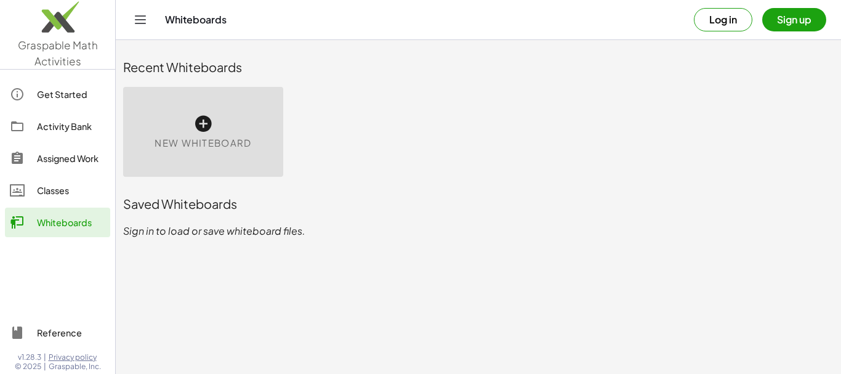
click at [49, 192] on div "Classes" at bounding box center [71, 190] width 68 height 15
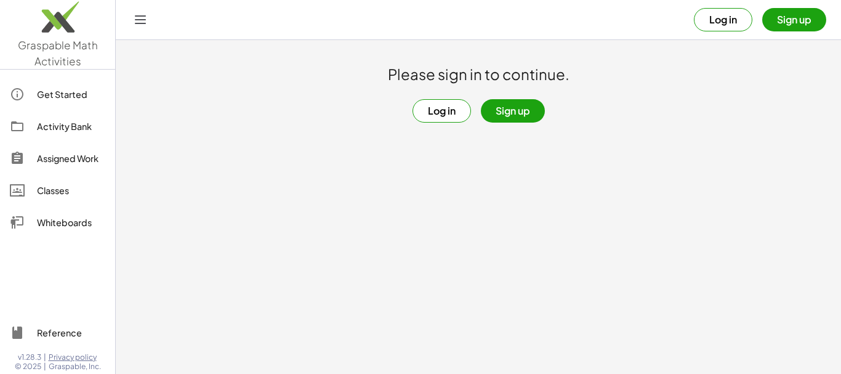
click at [520, 113] on button "Sign up" at bounding box center [513, 110] width 64 height 23
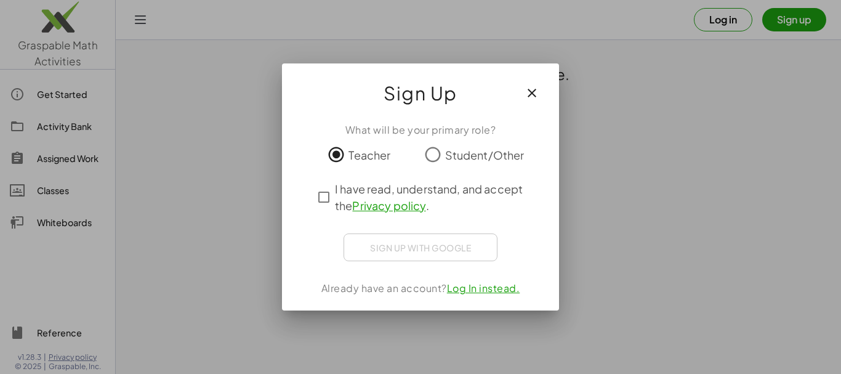
click at [533, 94] on icon "button" at bounding box center [532, 93] width 15 height 15
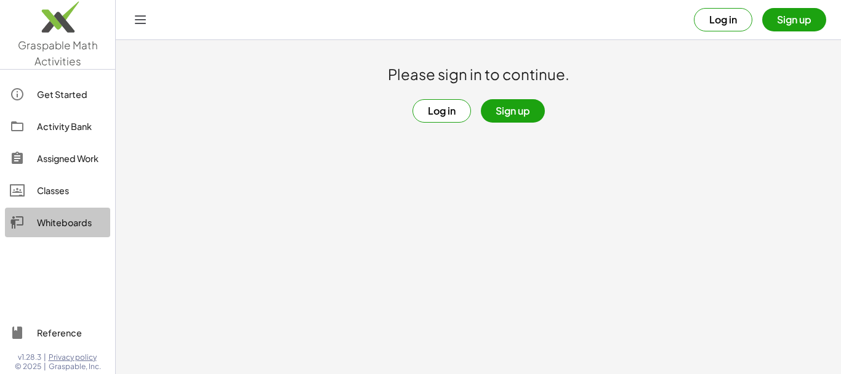
click at [55, 221] on div "Whiteboards" at bounding box center [71, 222] width 68 height 15
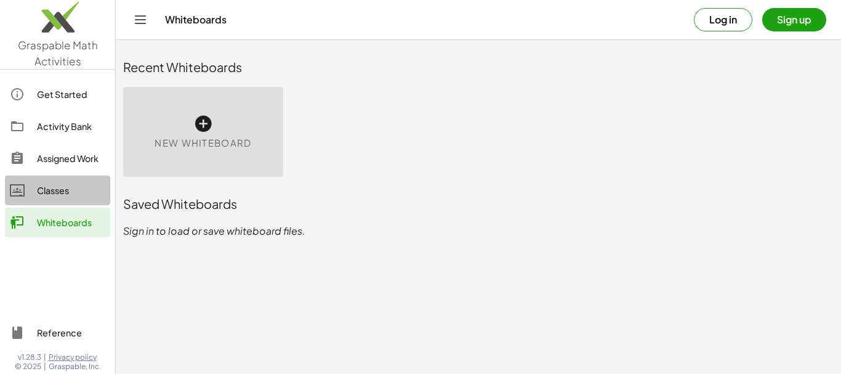
click at [47, 192] on div "Classes" at bounding box center [71, 190] width 68 height 15
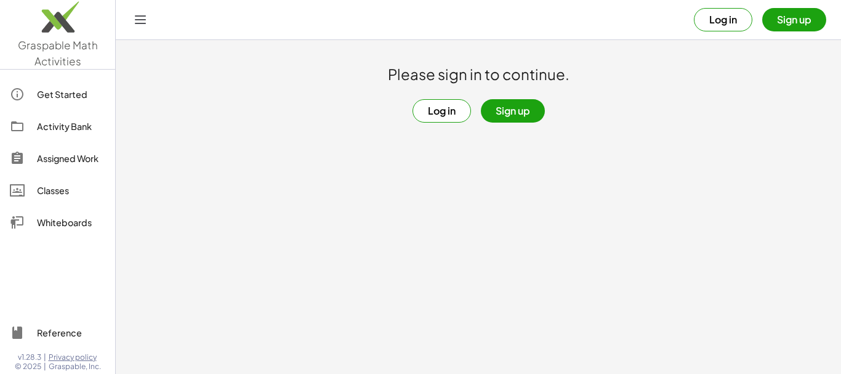
click at [427, 112] on button "Log in" at bounding box center [442, 110] width 59 height 23
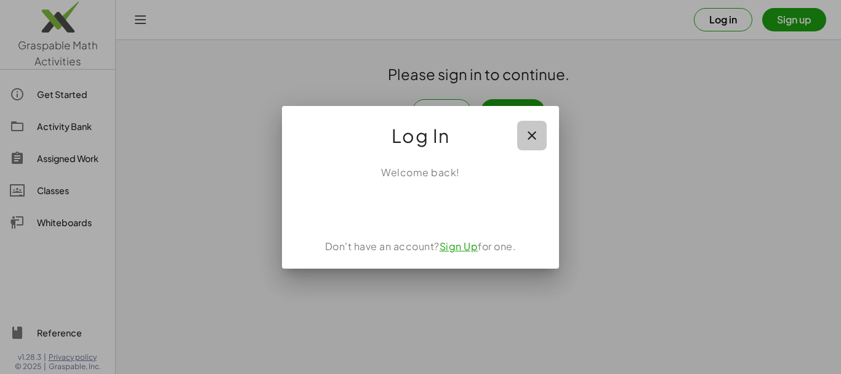
click at [531, 133] on icon "button" at bounding box center [532, 135] width 15 height 15
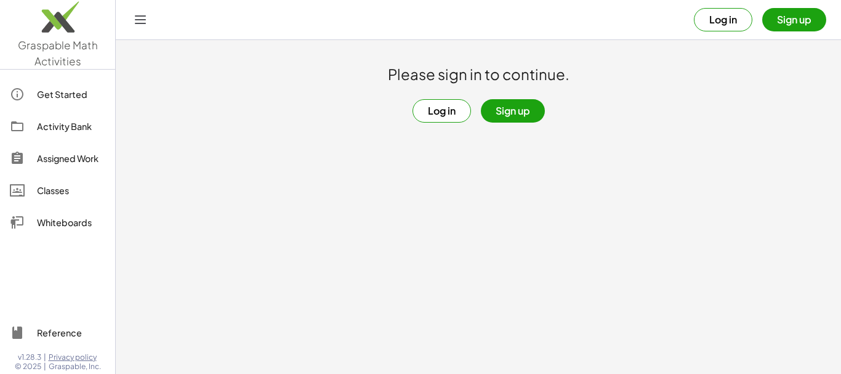
click at [41, 192] on div "Classes" at bounding box center [71, 190] width 68 height 15
click at [514, 113] on button "Sign up" at bounding box center [513, 110] width 64 height 23
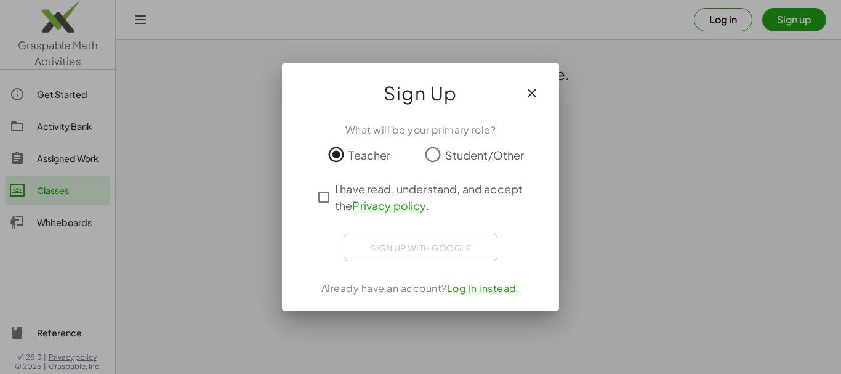
click at [535, 92] on icon "button" at bounding box center [532, 93] width 15 height 15
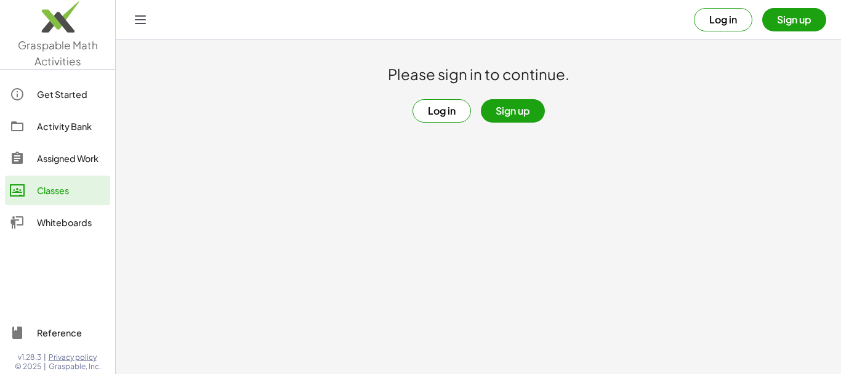
click at [509, 111] on button "Sign up" at bounding box center [513, 110] width 64 height 23
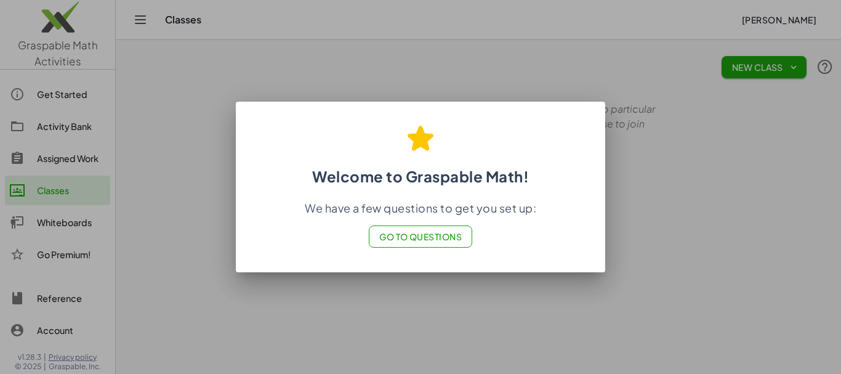
click at [417, 240] on span "Go to Questions" at bounding box center [420, 236] width 83 height 11
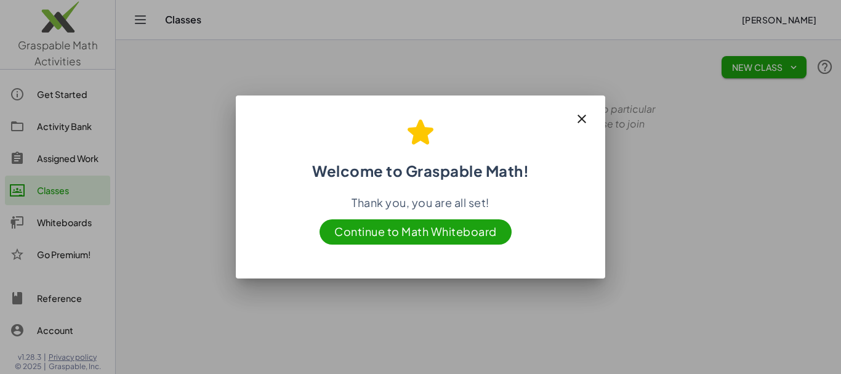
click at [585, 118] on icon "button" at bounding box center [582, 118] width 15 height 15
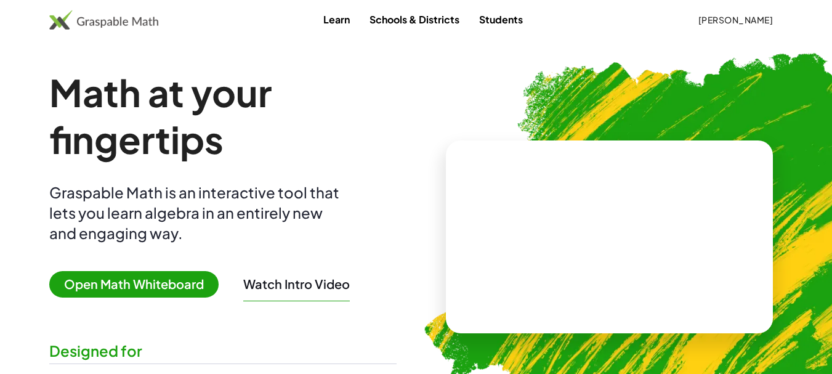
click at [126, 286] on span "Open Math Whiteboard" at bounding box center [133, 284] width 169 height 26
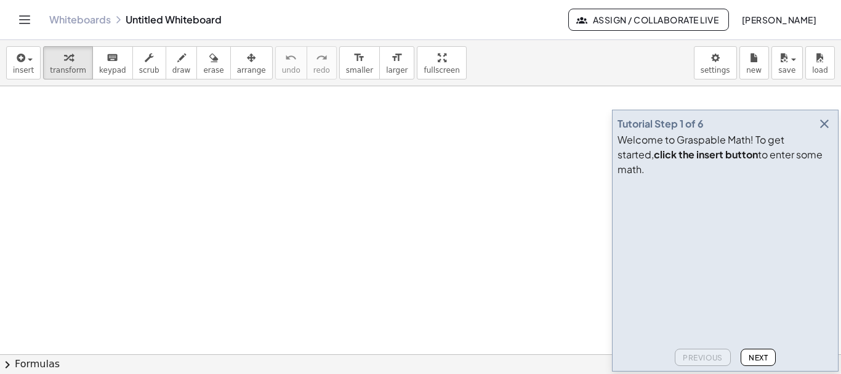
click at [825, 131] on icon "button" at bounding box center [824, 123] width 15 height 15
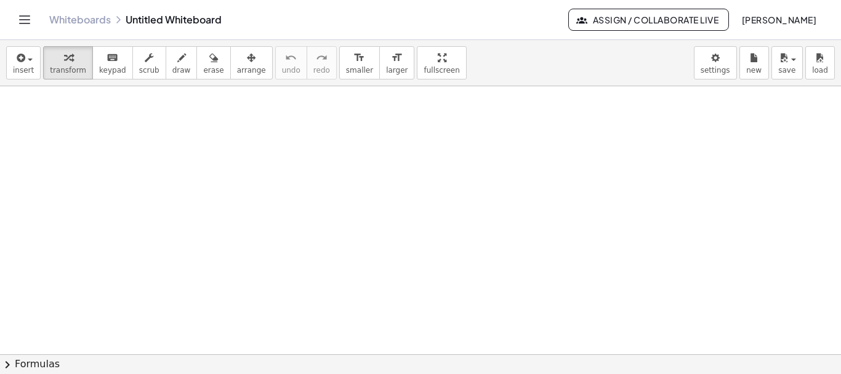
drag, startPoint x: 221, startPoint y: 204, endPoint x: 240, endPoint y: 199, distance: 20.3
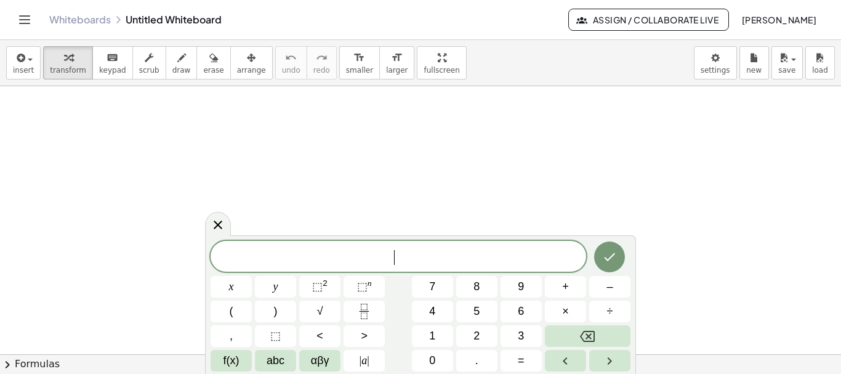
click at [217, 222] on icon at bounding box center [218, 224] width 15 height 15
click at [216, 222] on icon at bounding box center [218, 225] width 9 height 9
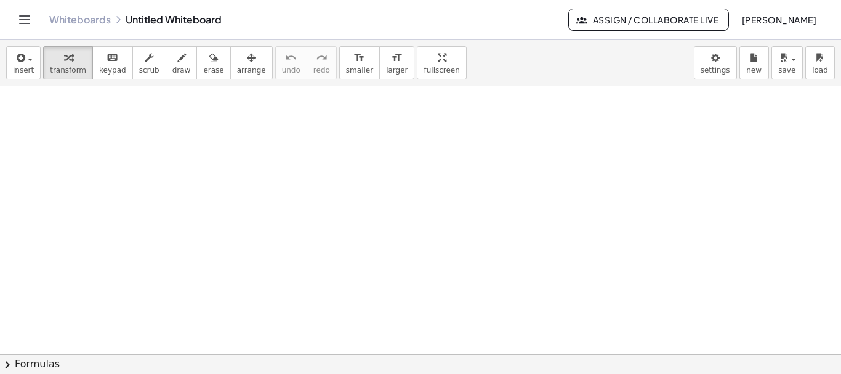
drag, startPoint x: 118, startPoint y: 125, endPoint x: 116, endPoint y: 118, distance: 7.6
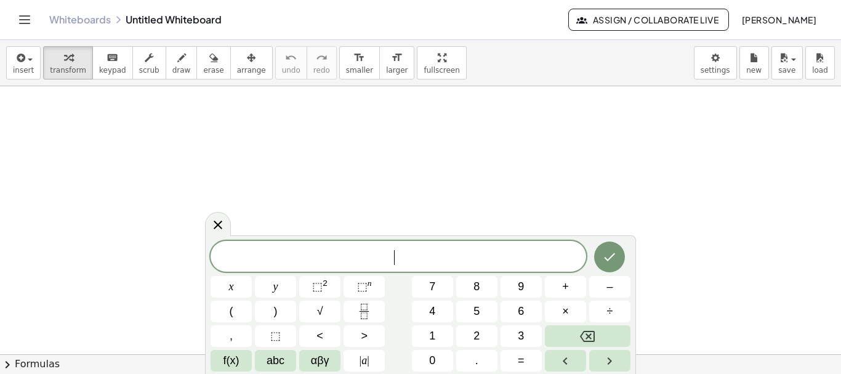
click at [216, 224] on icon at bounding box center [218, 224] width 15 height 15
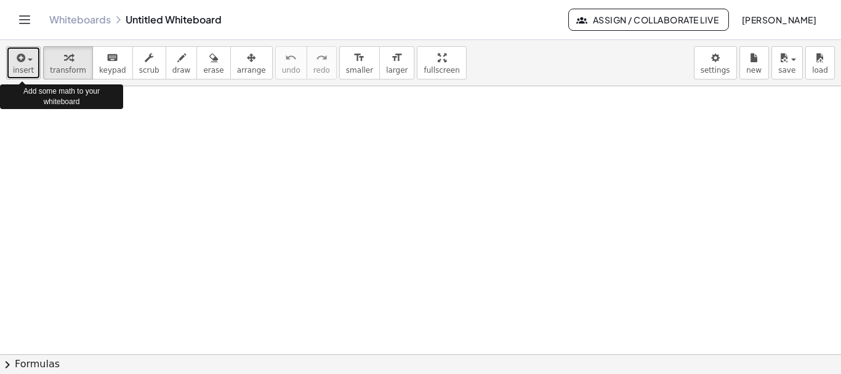
click at [24, 68] on span "insert" at bounding box center [23, 70] width 21 height 9
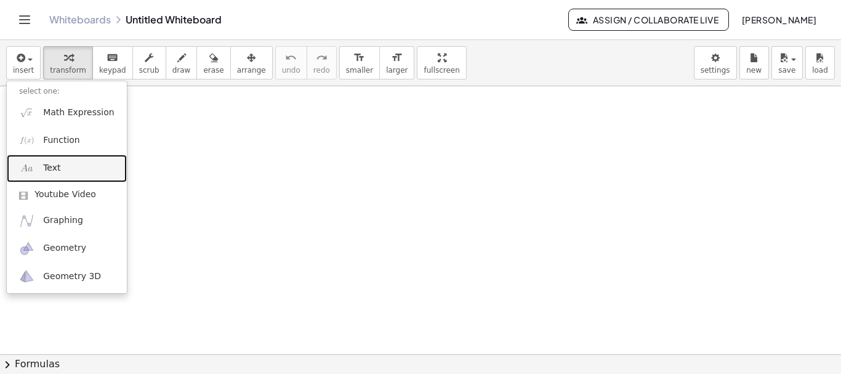
click at [54, 169] on span "Text" at bounding box center [51, 168] width 17 height 12
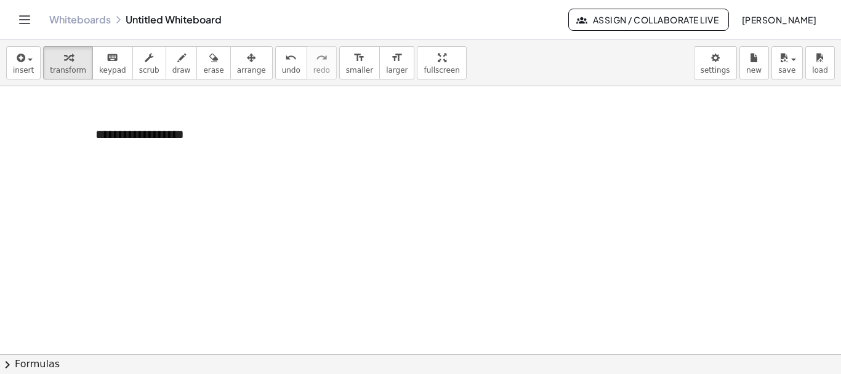
click at [172, 67] on span "draw" at bounding box center [181, 70] width 18 height 9
drag, startPoint x: 107, startPoint y: 164, endPoint x: 117, endPoint y: 181, distance: 19.9
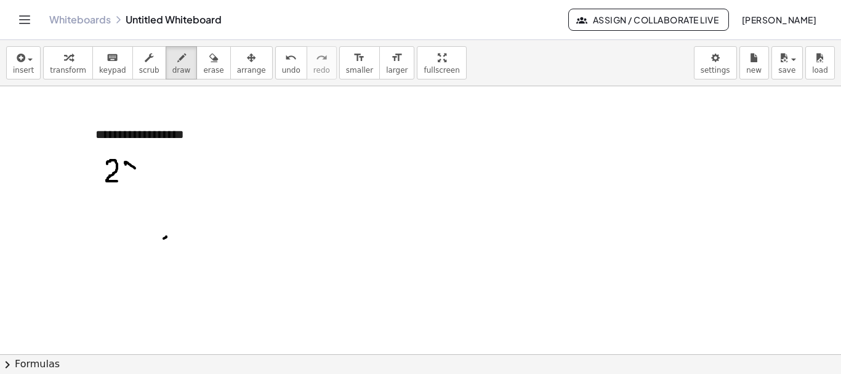
drag, startPoint x: 126, startPoint y: 163, endPoint x: 139, endPoint y: 172, distance: 16.1
drag, startPoint x: 137, startPoint y: 161, endPoint x: 127, endPoint y: 179, distance: 20.7
drag, startPoint x: 144, startPoint y: 167, endPoint x: 156, endPoint y: 165, distance: 13.1
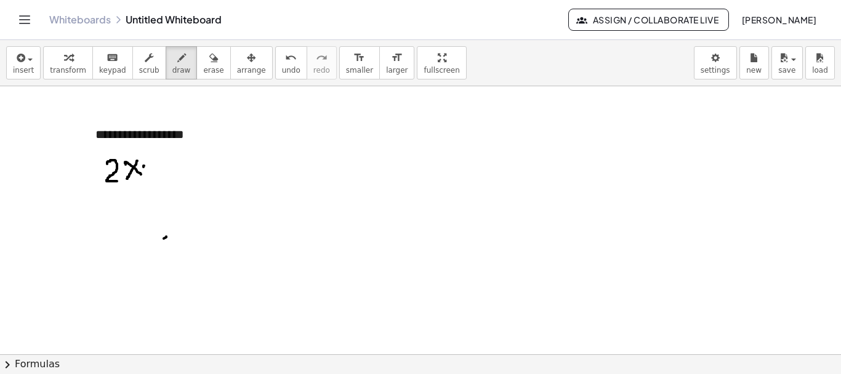
drag, startPoint x: 149, startPoint y: 158, endPoint x: 150, endPoint y: 166, distance: 7.5
drag, startPoint x: 165, startPoint y: 158, endPoint x: 167, endPoint y: 167, distance: 9.4
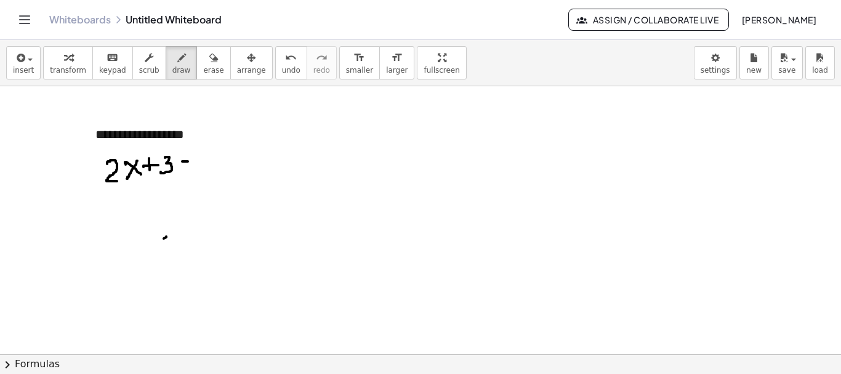
drag, startPoint x: 209, startPoint y: 156, endPoint x: 207, endPoint y: 165, distance: 8.8
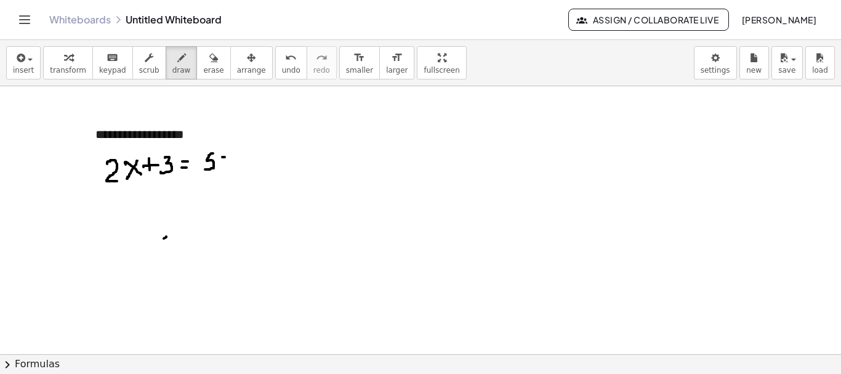
drag, startPoint x: 225, startPoint y: 157, endPoint x: 237, endPoint y: 164, distance: 13.8
drag, startPoint x: 233, startPoint y: 153, endPoint x: 223, endPoint y: 164, distance: 14.8
drag, startPoint x: 243, startPoint y: 158, endPoint x: 250, endPoint y: 158, distance: 6.8
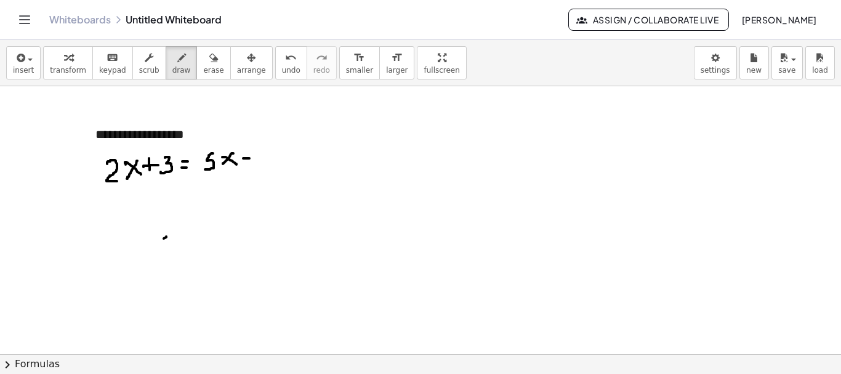
drag, startPoint x: 259, startPoint y: 152, endPoint x: 268, endPoint y: 166, distance: 17.4
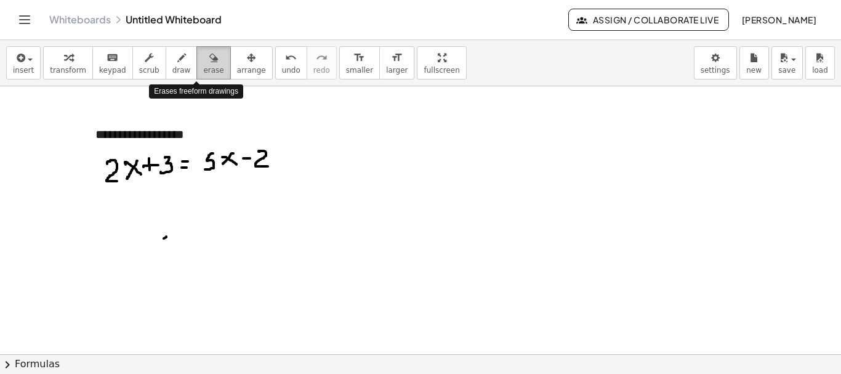
click at [209, 63] on icon "button" at bounding box center [213, 58] width 9 height 15
drag, startPoint x: 280, startPoint y: 163, endPoint x: 273, endPoint y: 158, distance: 8.3
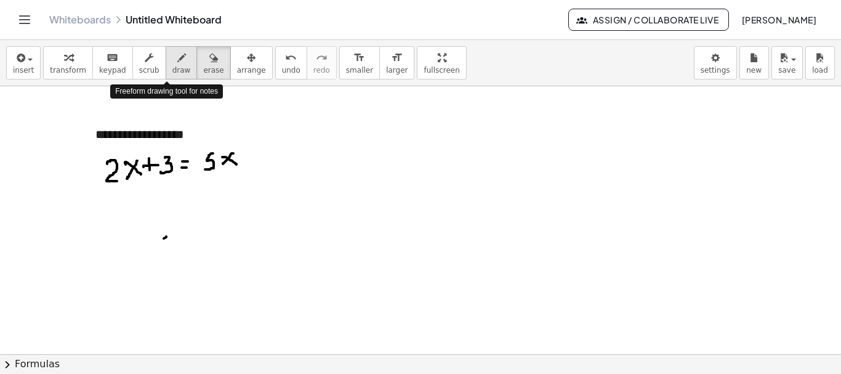
click at [177, 63] on icon "button" at bounding box center [181, 58] width 9 height 15
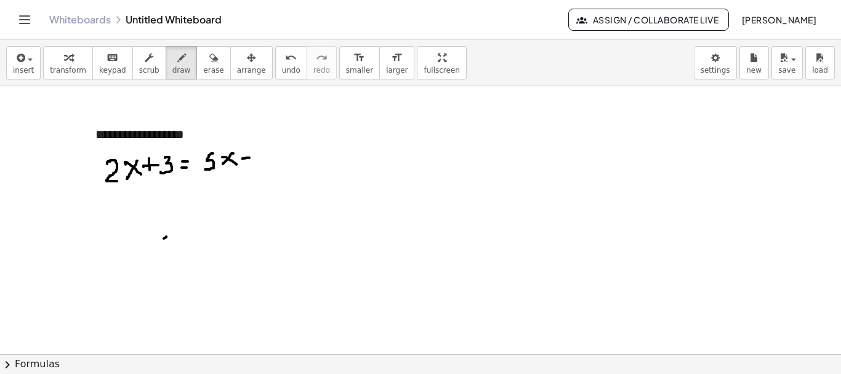
drag, startPoint x: 243, startPoint y: 159, endPoint x: 249, endPoint y: 158, distance: 6.9
drag, startPoint x: 257, startPoint y: 155, endPoint x: 264, endPoint y: 161, distance: 9.6
drag, startPoint x: 148, startPoint y: 196, endPoint x: 154, endPoint y: 205, distance: 11.1
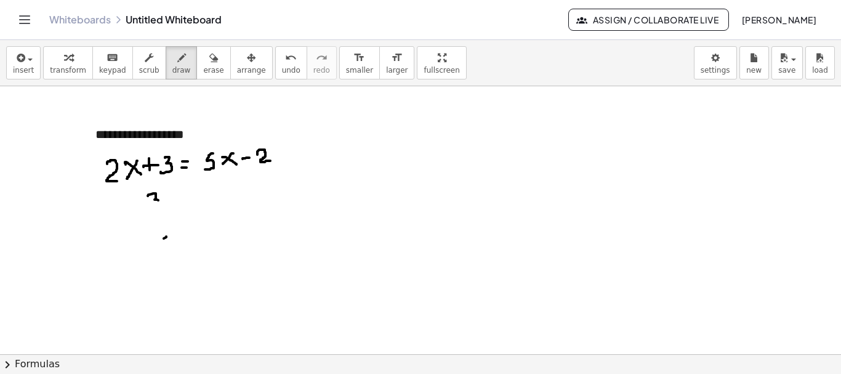
drag, startPoint x: 167, startPoint y: 197, endPoint x: 177, endPoint y: 193, distance: 10.5
drag, startPoint x: 171, startPoint y: 190, endPoint x: 180, endPoint y: 190, distance: 8.6
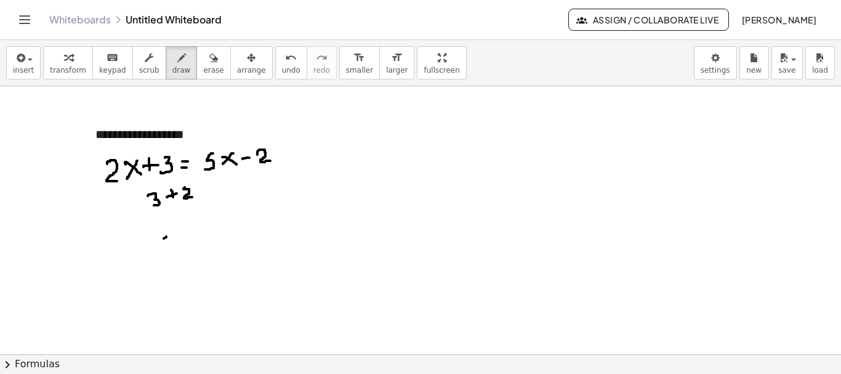
drag, startPoint x: 184, startPoint y: 189, endPoint x: 192, endPoint y: 197, distance: 11.8
drag, startPoint x: 229, startPoint y: 179, endPoint x: 223, endPoint y: 193, distance: 15.2
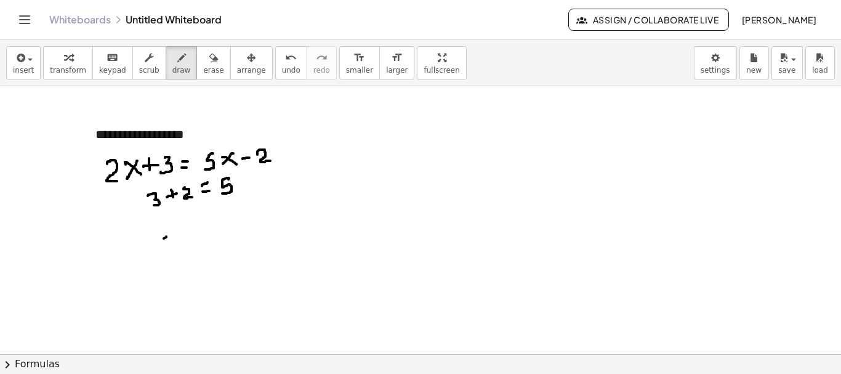
drag, startPoint x: 236, startPoint y: 180, endPoint x: 246, endPoint y: 185, distance: 11.6
drag, startPoint x: 245, startPoint y: 176, endPoint x: 240, endPoint y: 190, distance: 14.8
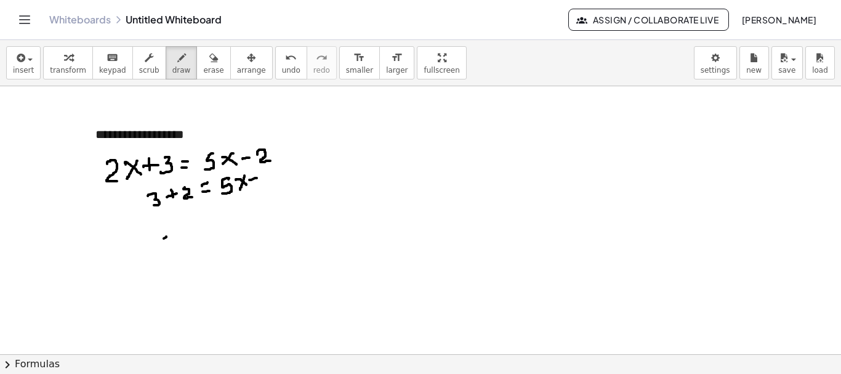
drag, startPoint x: 249, startPoint y: 180, endPoint x: 257, endPoint y: 178, distance: 7.6
drag, startPoint x: 266, startPoint y: 173, endPoint x: 277, endPoint y: 180, distance: 12.8
drag, startPoint x: 280, startPoint y: 168, endPoint x: 293, endPoint y: 176, distance: 14.9
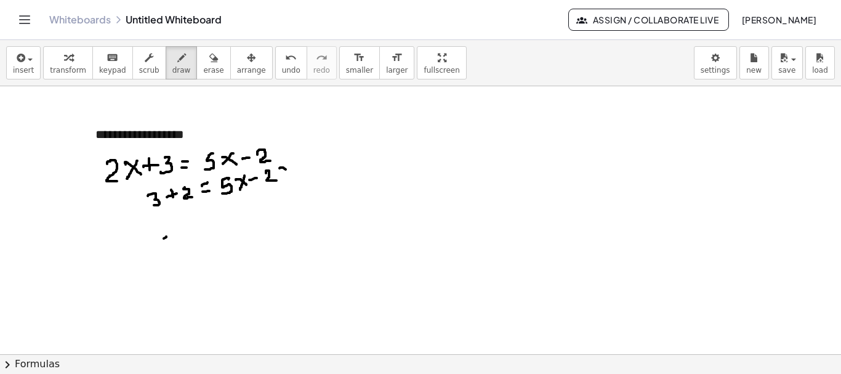
drag, startPoint x: 289, startPoint y: 164, endPoint x: 285, endPoint y: 175, distance: 11.9
drag, startPoint x: 177, startPoint y: 213, endPoint x: 186, endPoint y: 209, distance: 9.6
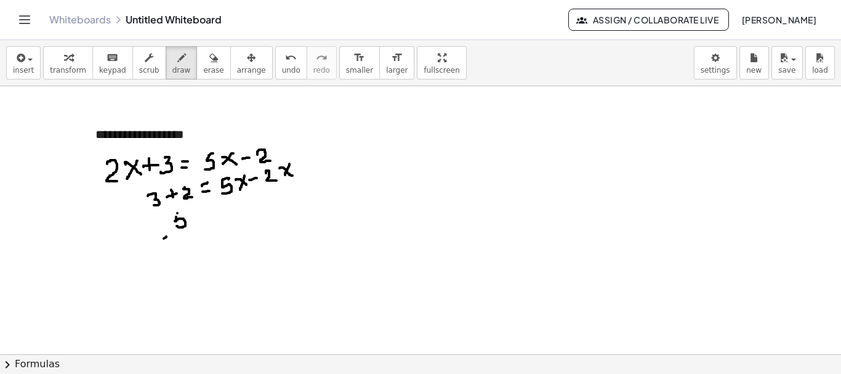
drag, startPoint x: 199, startPoint y: 215, endPoint x: 206, endPoint y: 213, distance: 7.0
drag, startPoint x: 221, startPoint y: 206, endPoint x: 221, endPoint y: 219, distance: 13.6
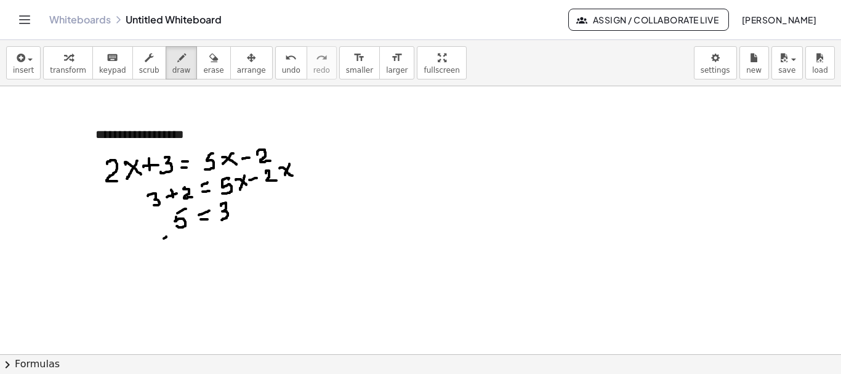
drag, startPoint x: 234, startPoint y: 205, endPoint x: 246, endPoint y: 211, distance: 13.5
drag, startPoint x: 246, startPoint y: 201, endPoint x: 238, endPoint y: 216, distance: 16.8
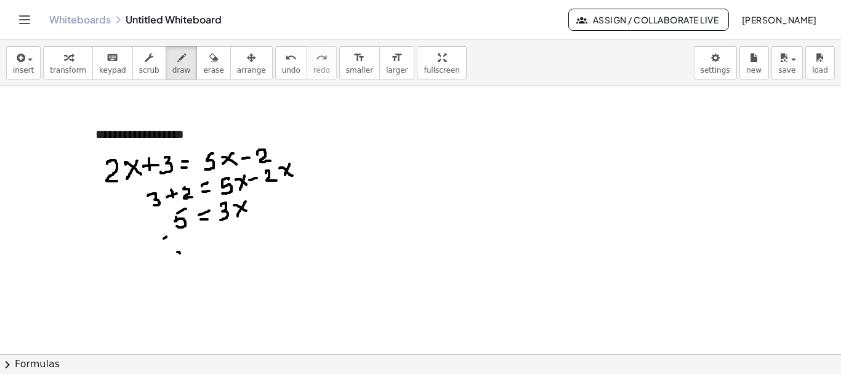
drag
drag, startPoint x: 187, startPoint y: 251, endPoint x: 184, endPoint y: 259, distance: 7.8
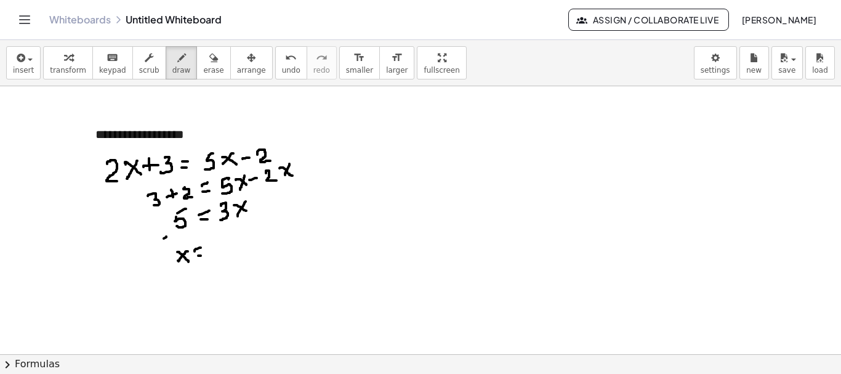
drag, startPoint x: 208, startPoint y: 250, endPoint x: 229, endPoint y: 246, distance: 22.0
drag, startPoint x: 223, startPoint y: 227, endPoint x: 216, endPoint y: 238, distance: 13.3
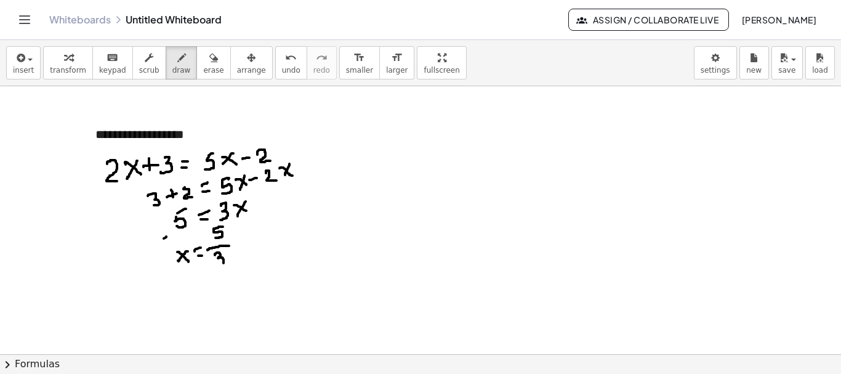
drag, startPoint x: 215, startPoint y: 255, endPoint x: 217, endPoint y: 264, distance: 9.4
